Goal: Navigation & Orientation: Find specific page/section

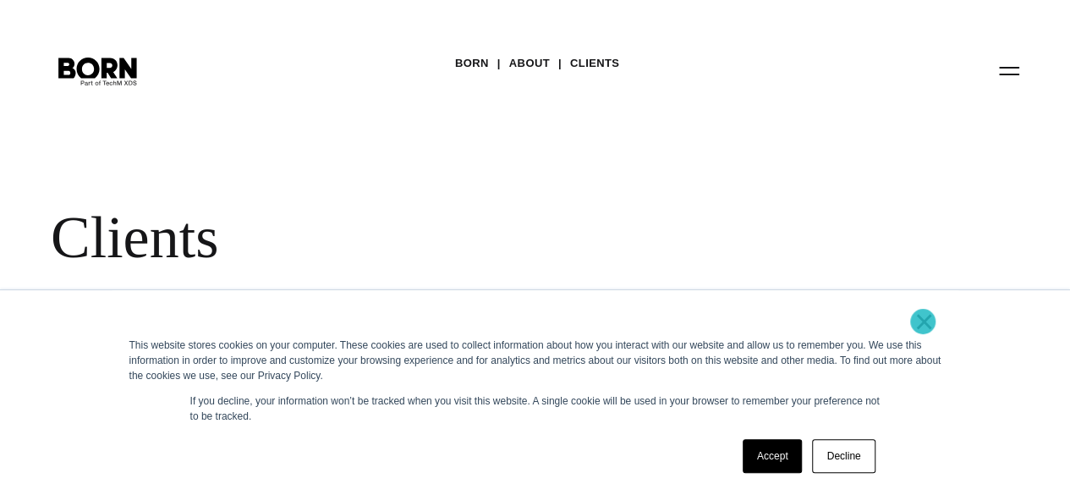
click at [923, 321] on link "×" at bounding box center [924, 321] width 20 height 15
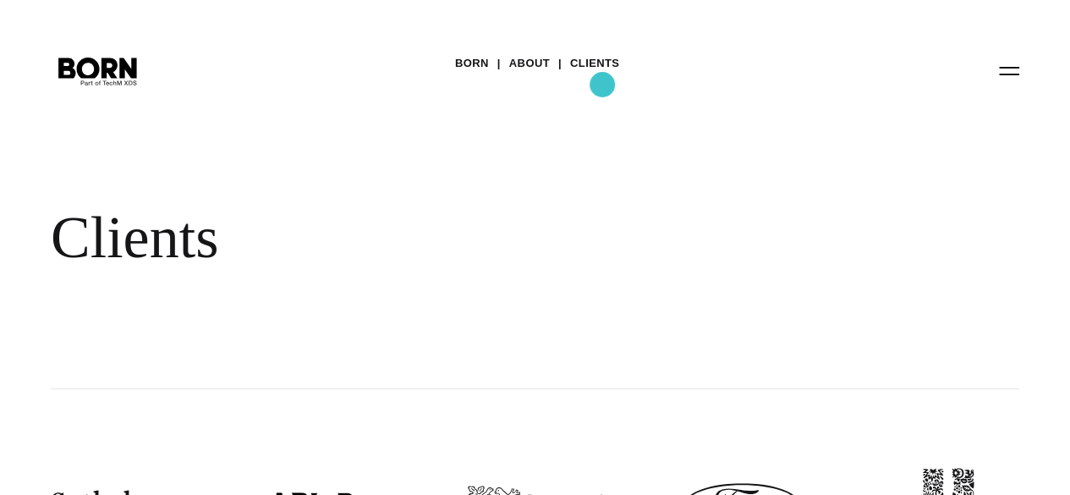
click at [602, 76] on link "Clients" at bounding box center [594, 63] width 49 height 25
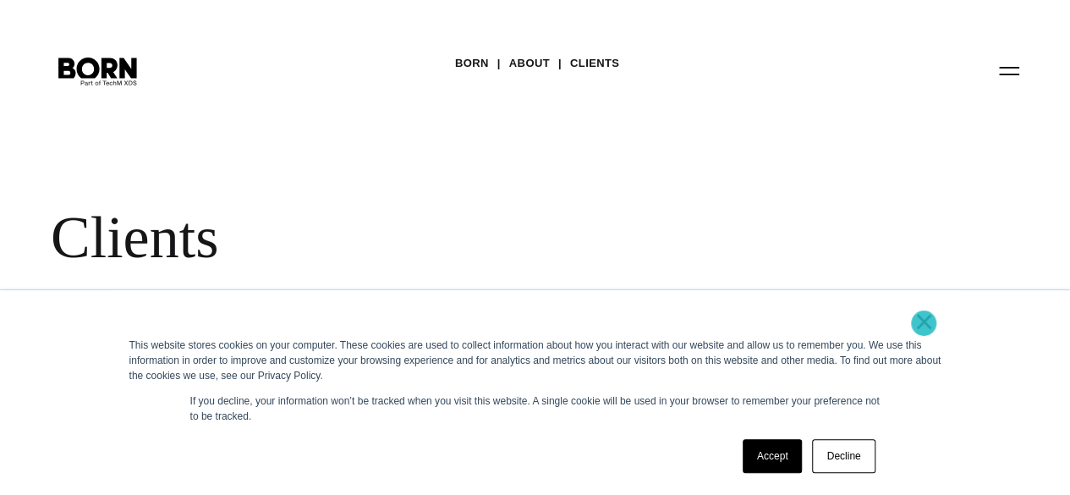
click at [923, 323] on link "×" at bounding box center [924, 321] width 20 height 15
click at [924, 321] on link "×" at bounding box center [924, 321] width 20 height 15
